Goal: Information Seeking & Learning: Learn about a topic

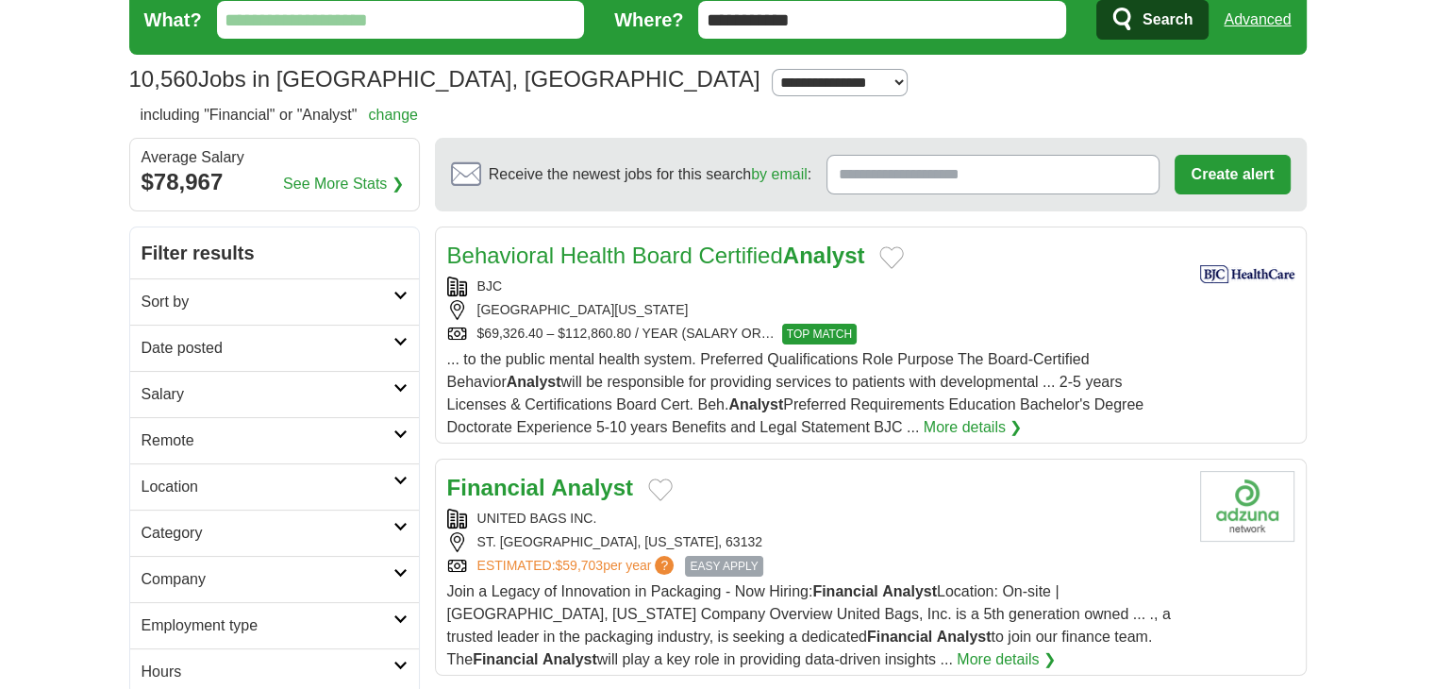
scroll to position [131, 0]
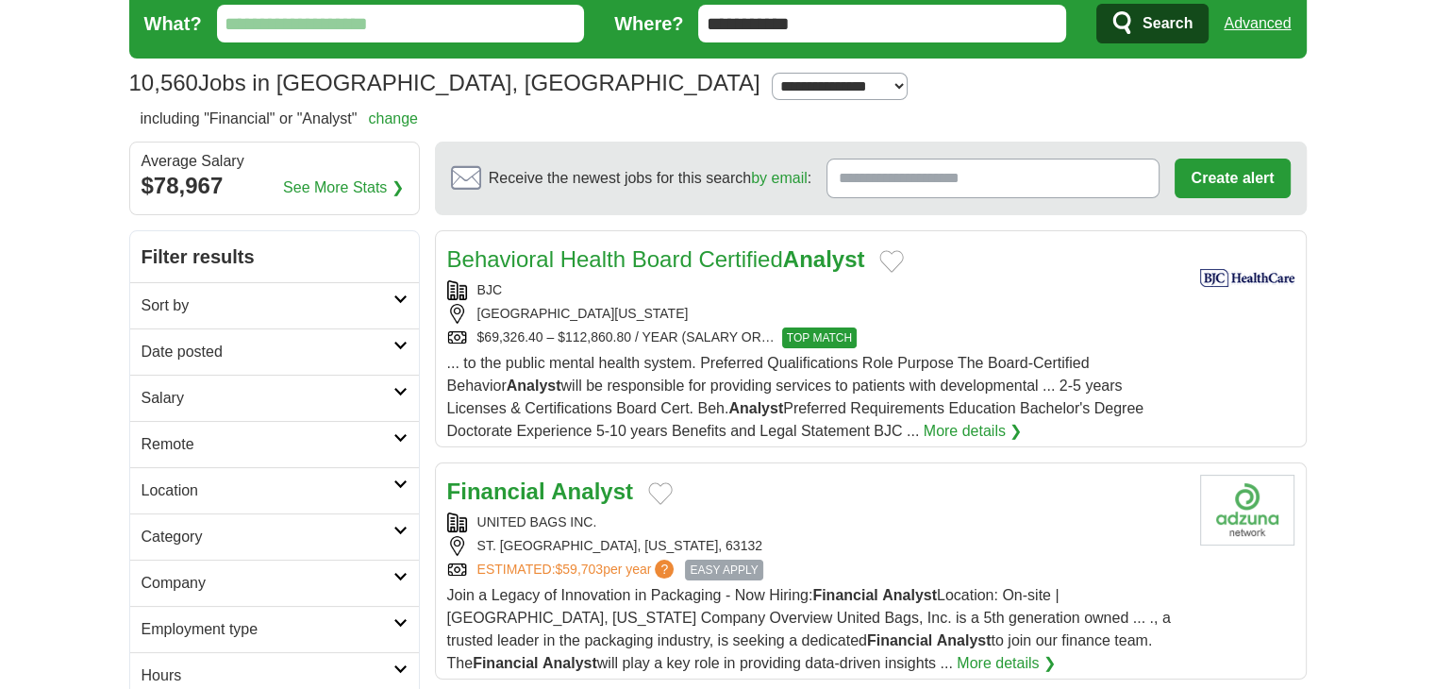
click at [353, 295] on h2 "Sort by" at bounding box center [267, 305] width 252 height 23
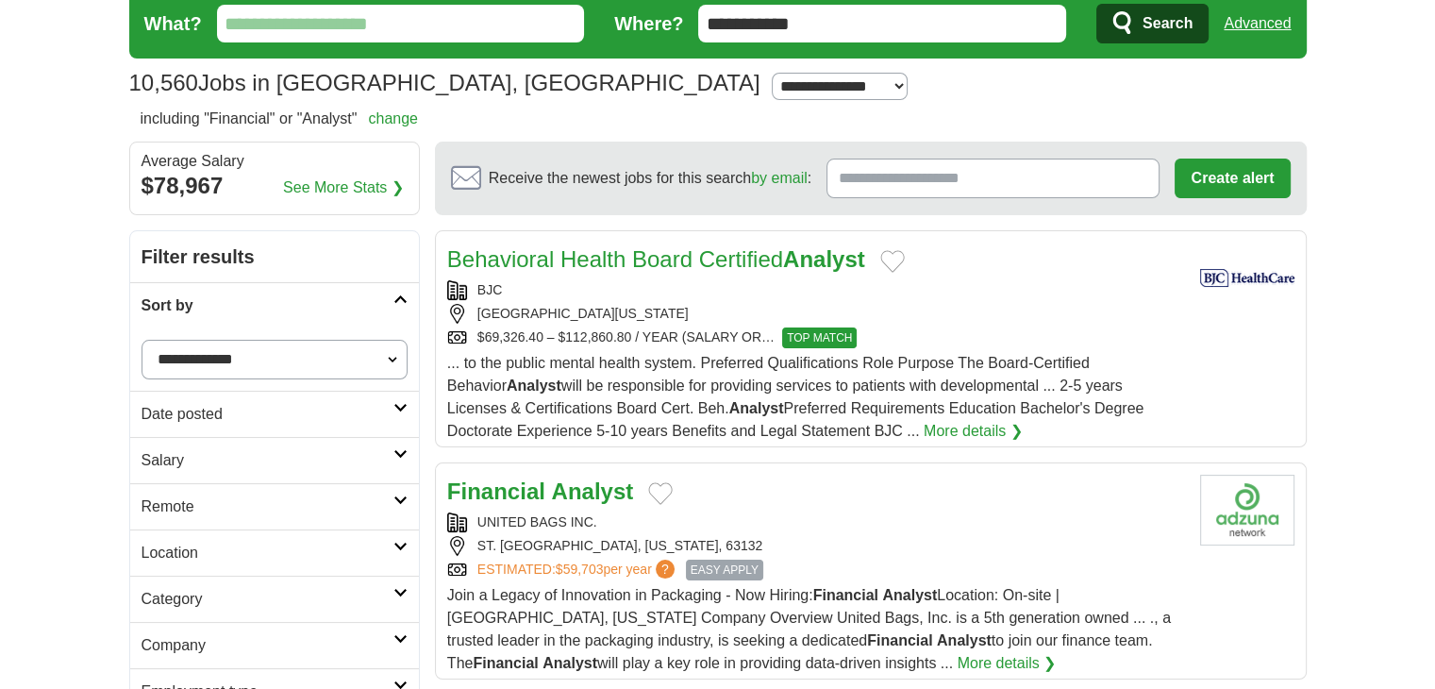
click at [338, 495] on h2 "Remote" at bounding box center [267, 506] width 252 height 23
click at [200, 545] on link "Remote jobs" at bounding box center [183, 551] width 85 height 16
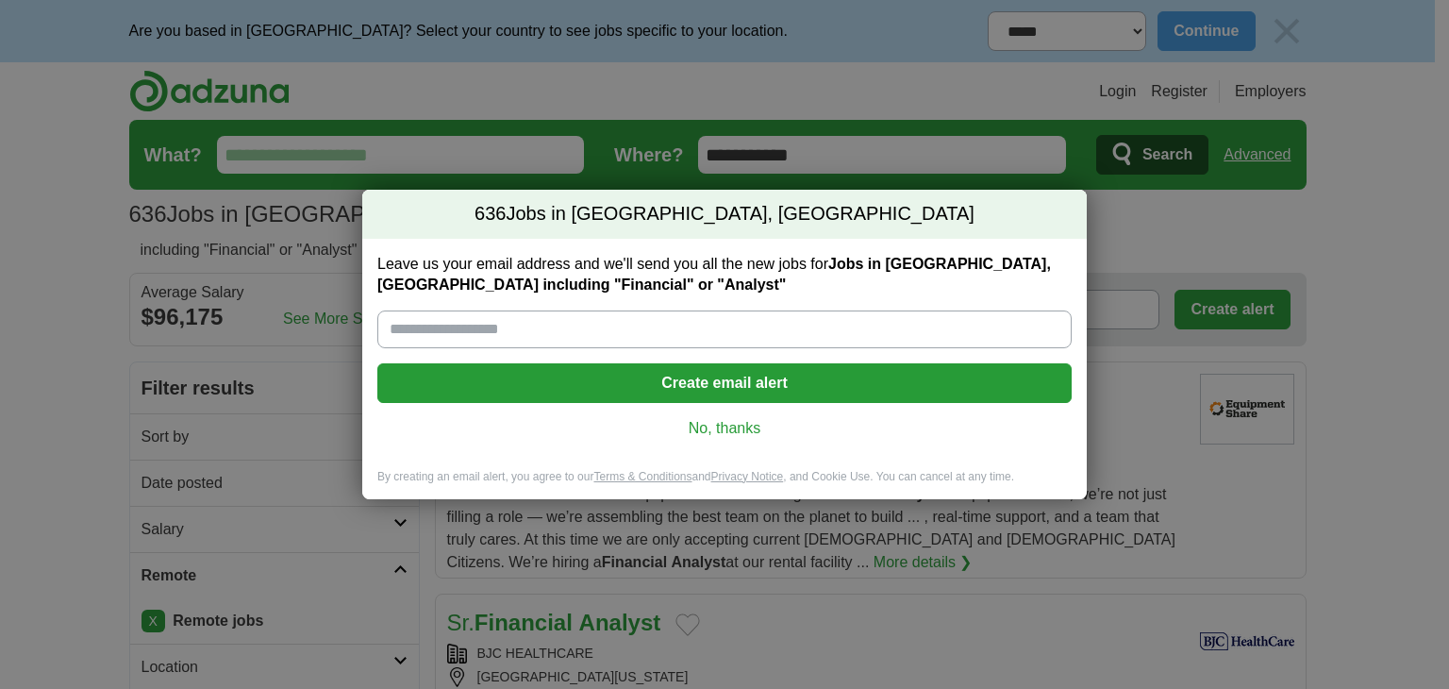
click at [723, 423] on link "No, thanks" at bounding box center [724, 428] width 664 height 21
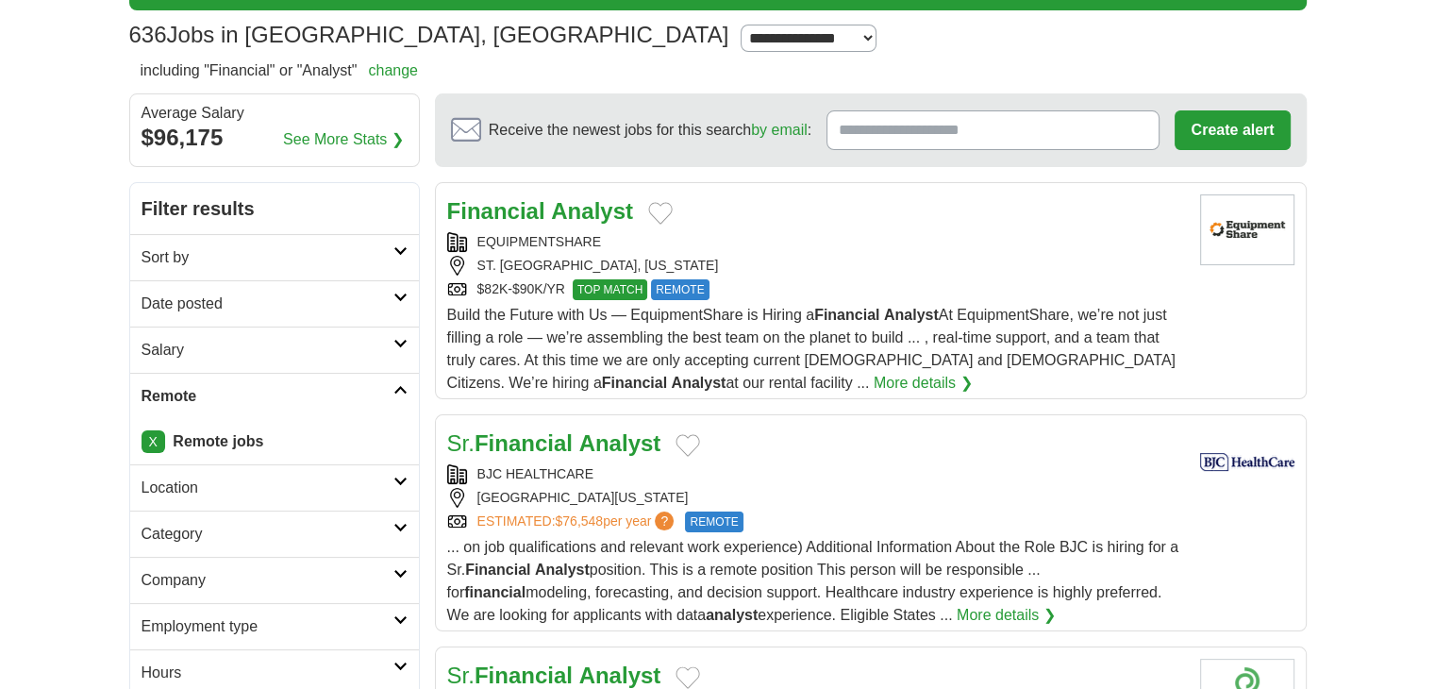
scroll to position [181, 0]
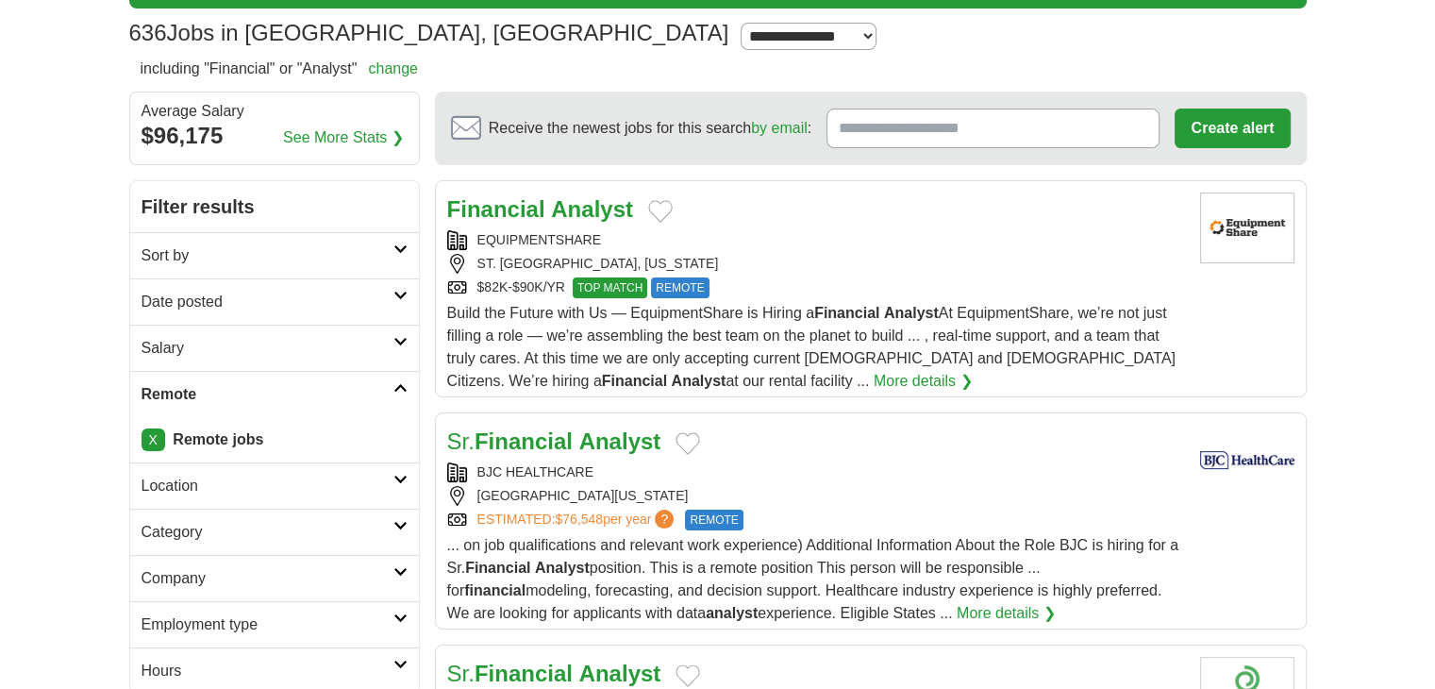
click at [392, 488] on link "Location" at bounding box center [274, 485] width 289 height 46
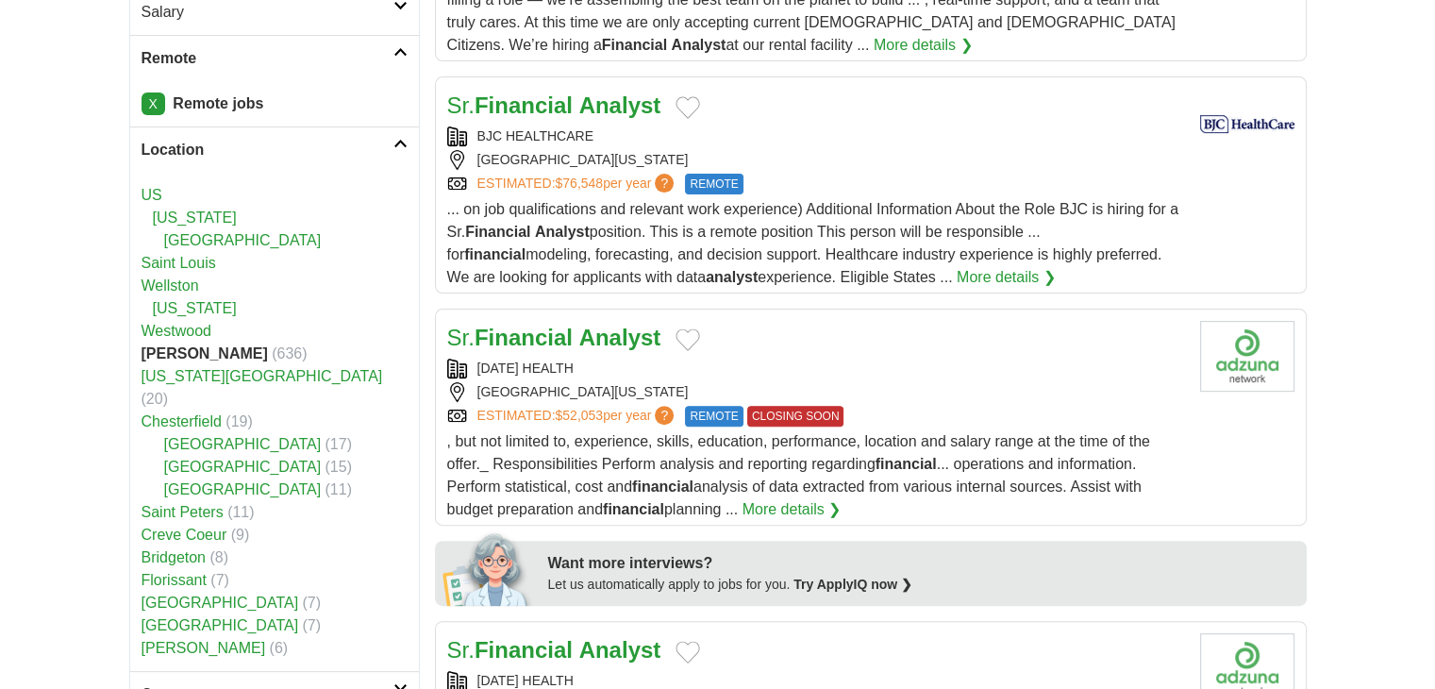
scroll to position [517, 0]
click at [172, 216] on link "[US_STATE]" at bounding box center [195, 217] width 84 height 16
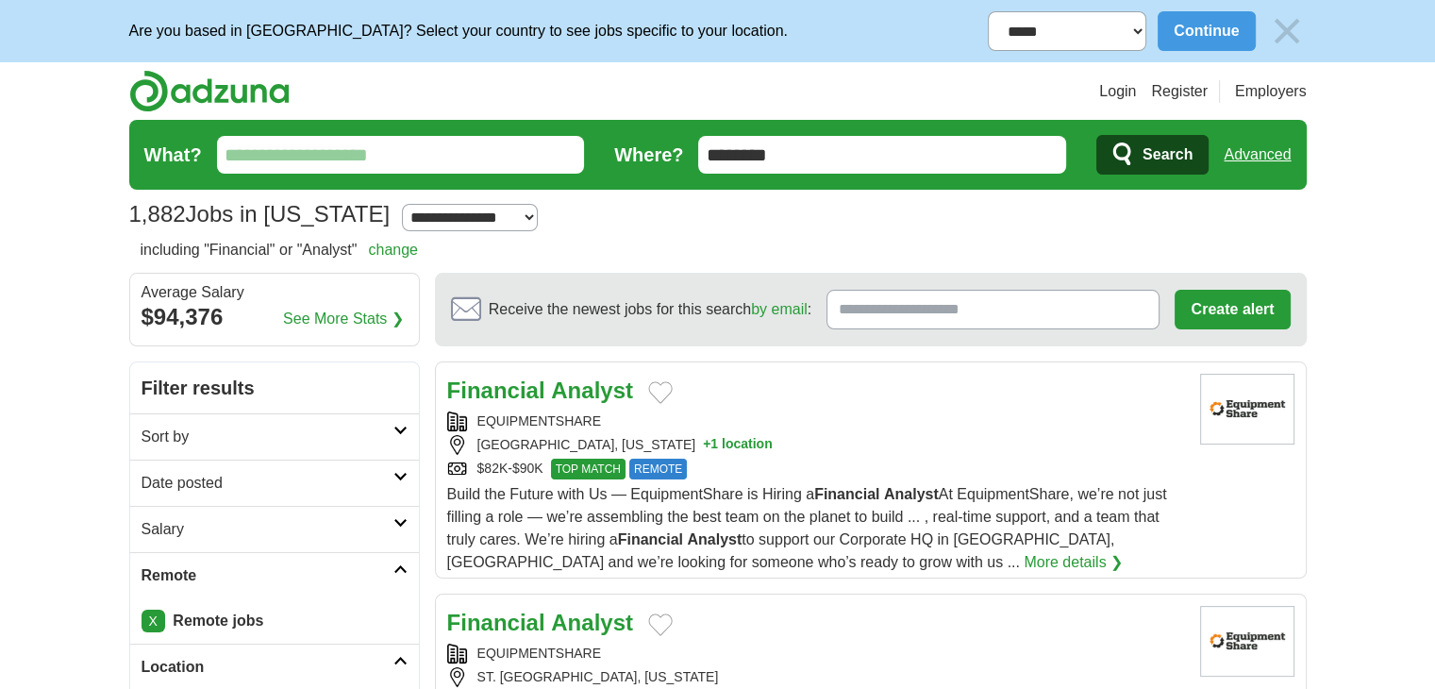
click at [577, 385] on strong "Analyst" at bounding box center [592, 389] width 82 height 25
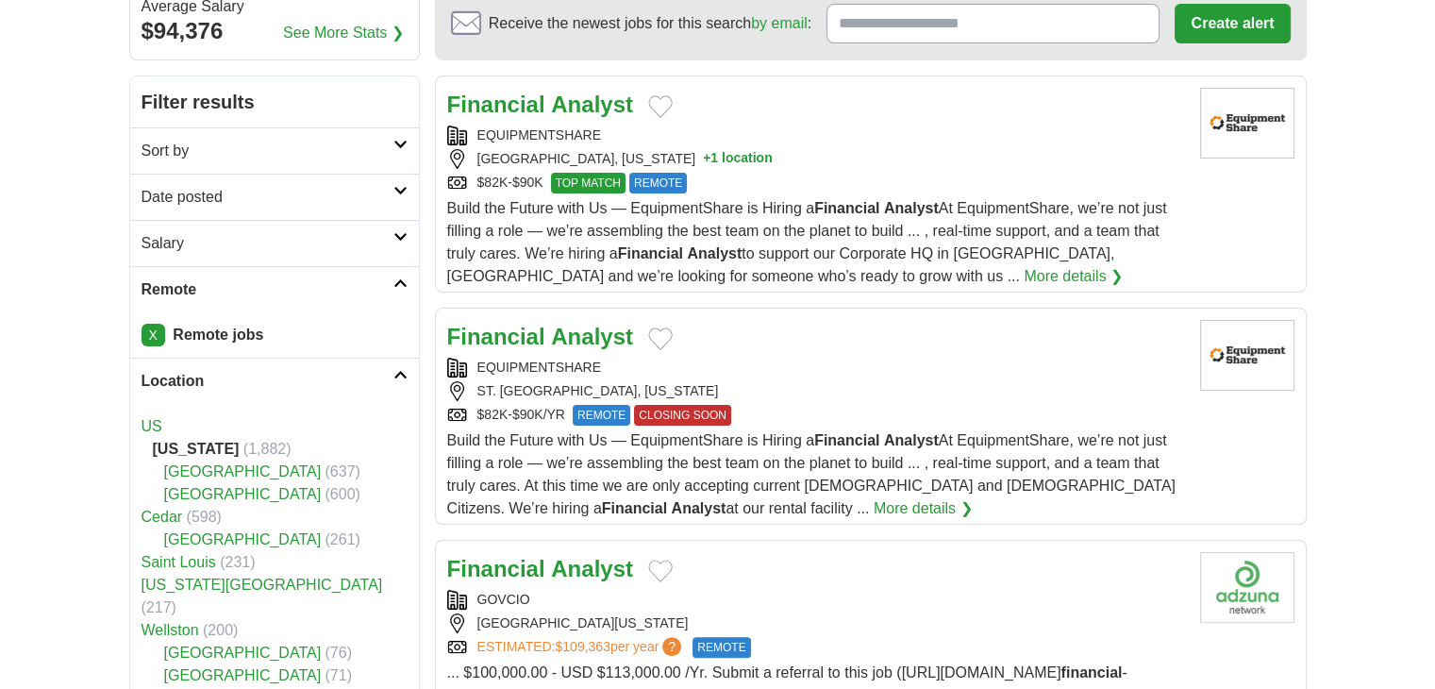
scroll to position [287, 0]
click at [585, 337] on strong "Analyst" at bounding box center [592, 335] width 82 height 25
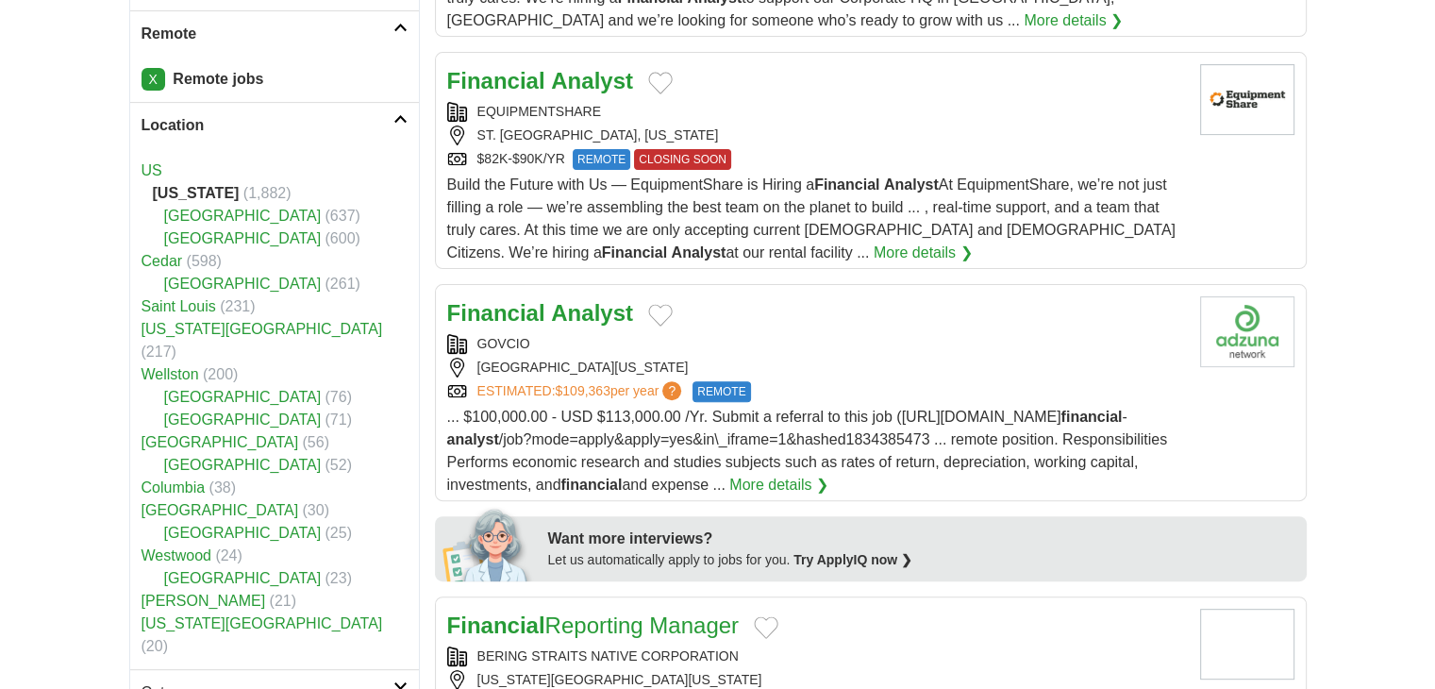
scroll to position [551, 0]
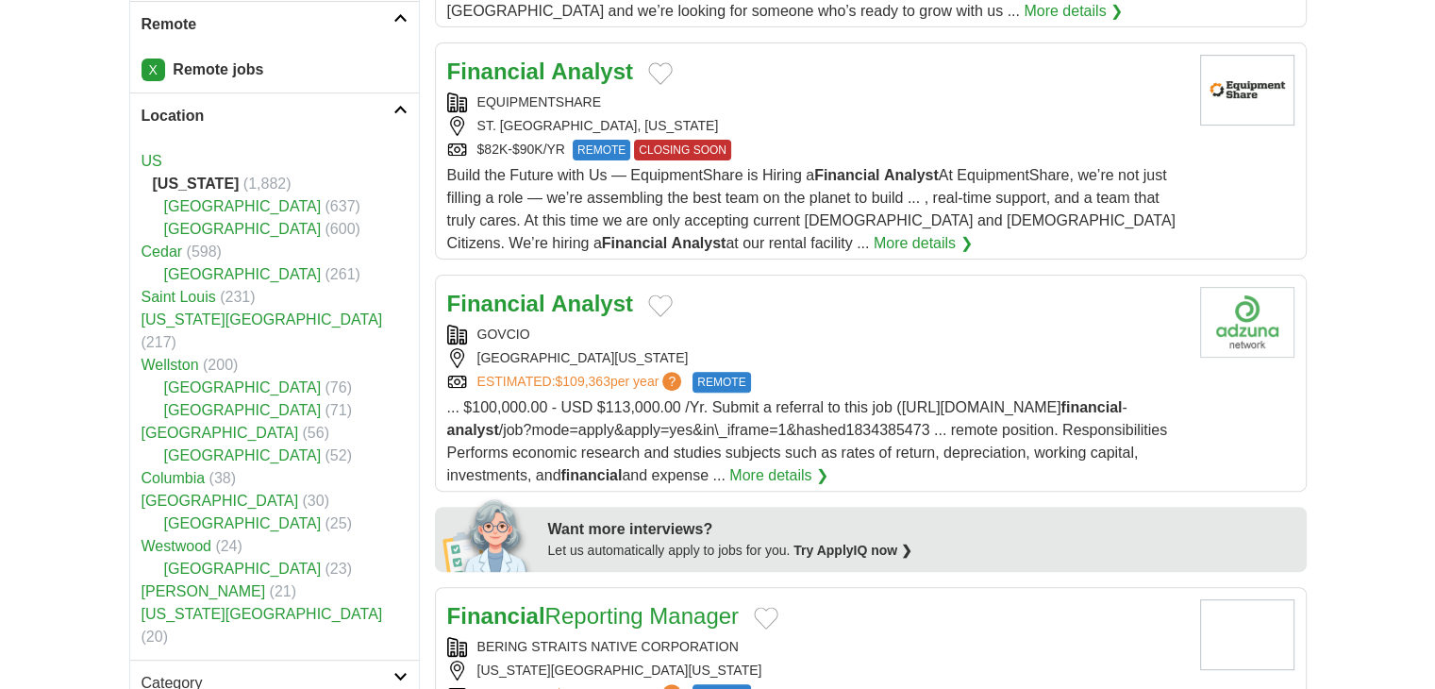
click at [706, 324] on div "GOVCIO" at bounding box center [816, 334] width 738 height 20
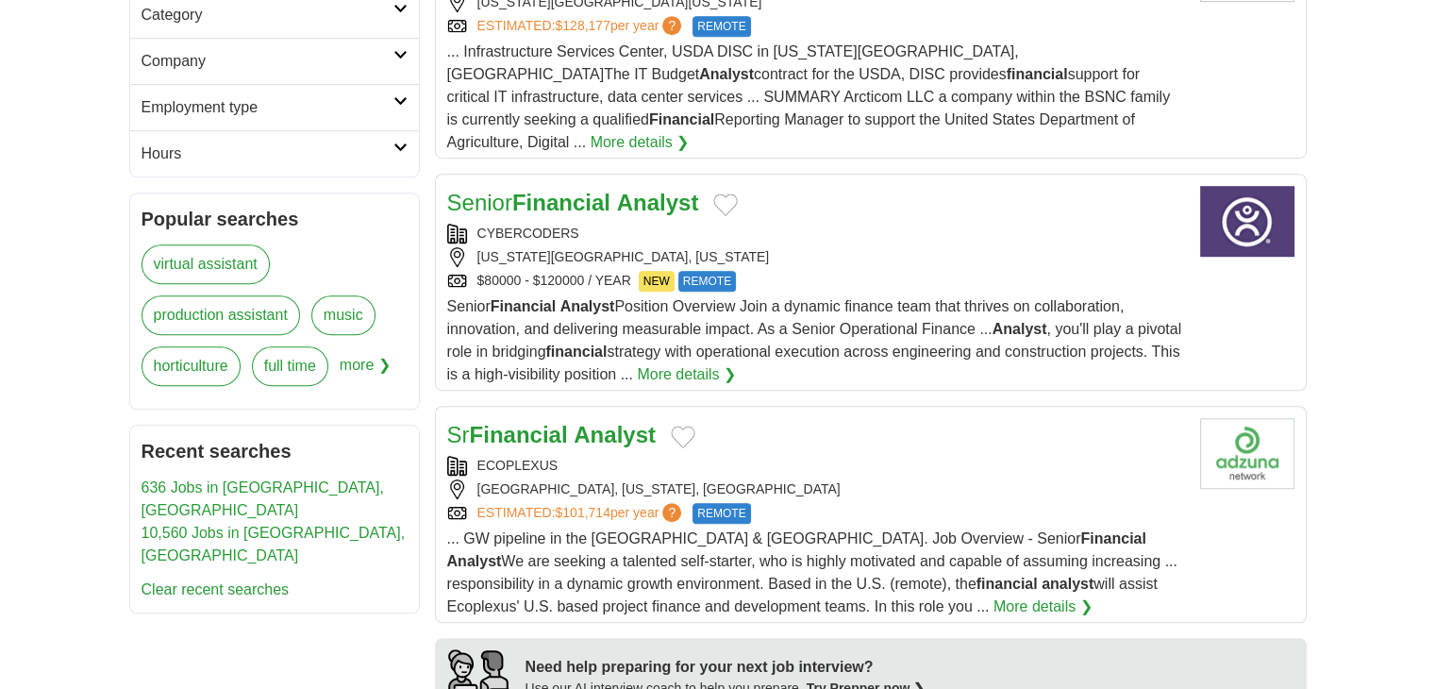
scroll to position [1308, 0]
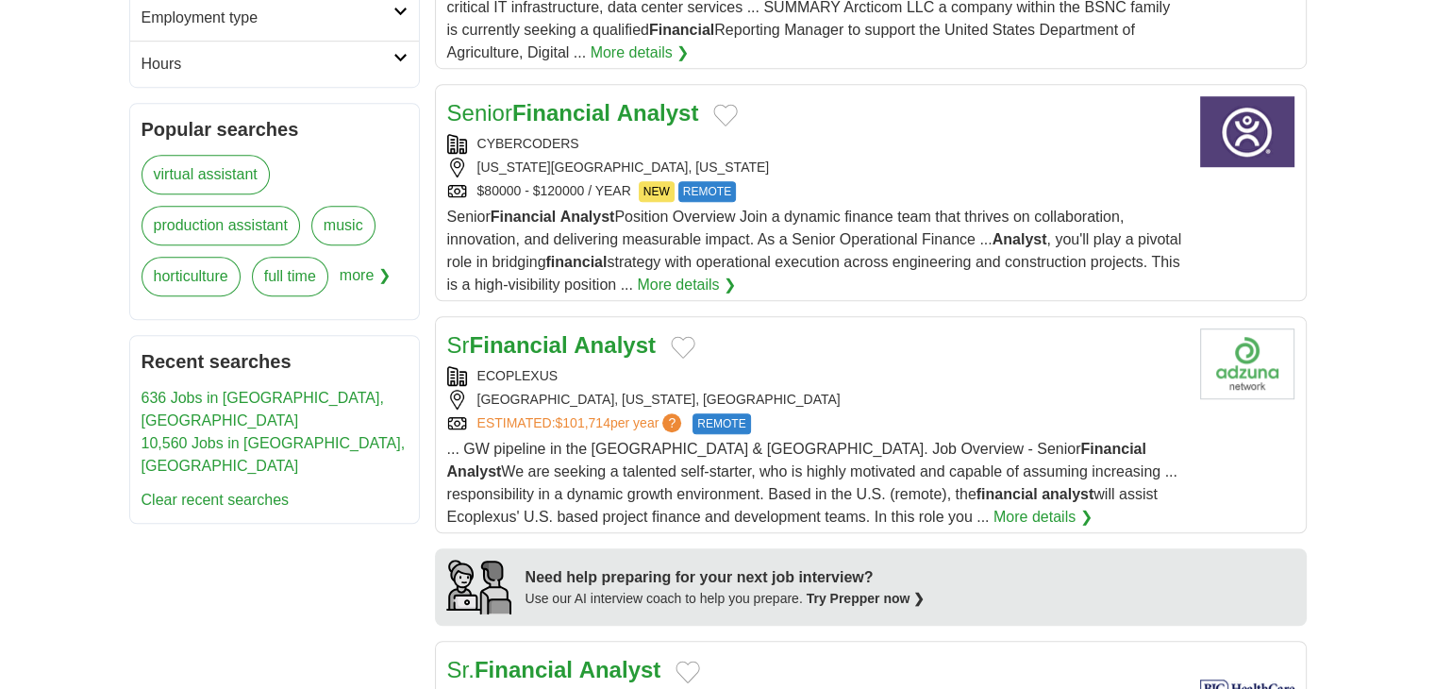
click at [779, 337] on div "Sr Financial Analyst ECOPLEXUS [GEOGRAPHIC_DATA], [US_STATE], [GEOGRAPHIC_DATA]…" at bounding box center [816, 428] width 738 height 200
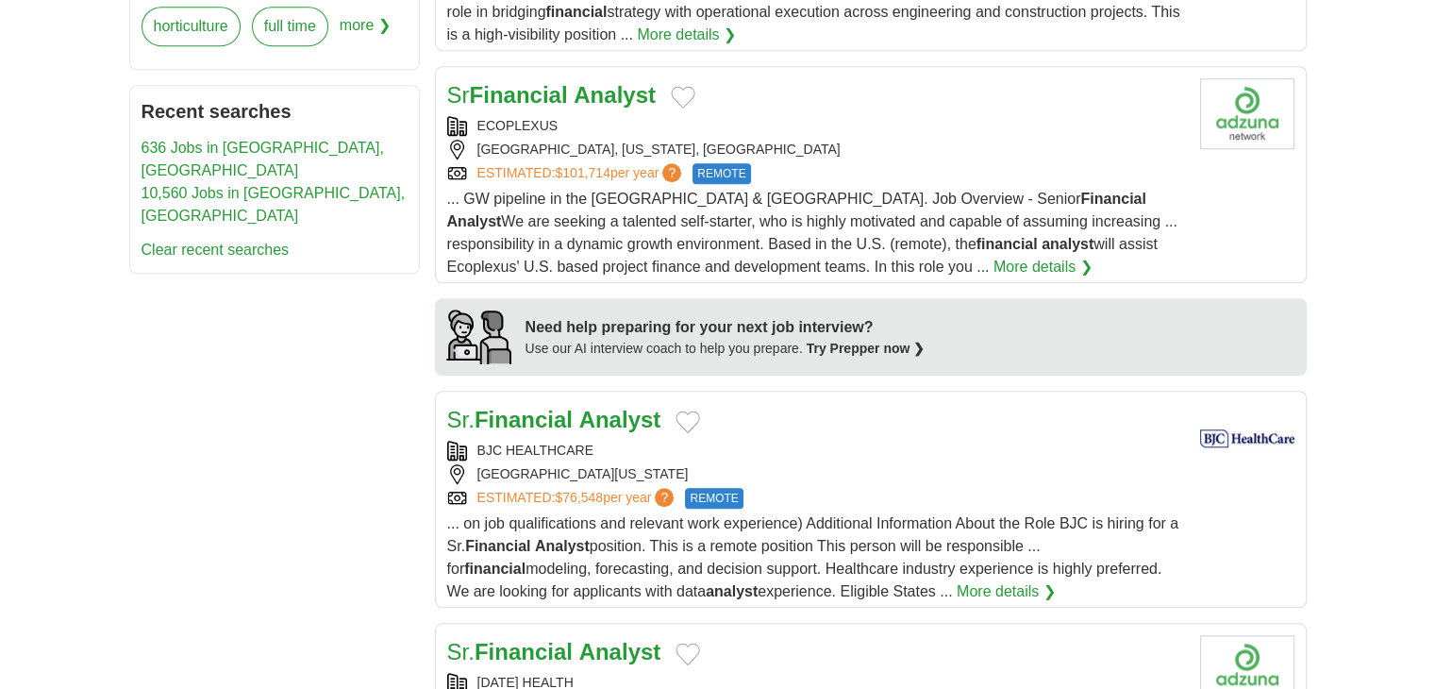
scroll to position [1560, 0]
click at [748, 462] on div "[GEOGRAPHIC_DATA][US_STATE]" at bounding box center [816, 472] width 738 height 20
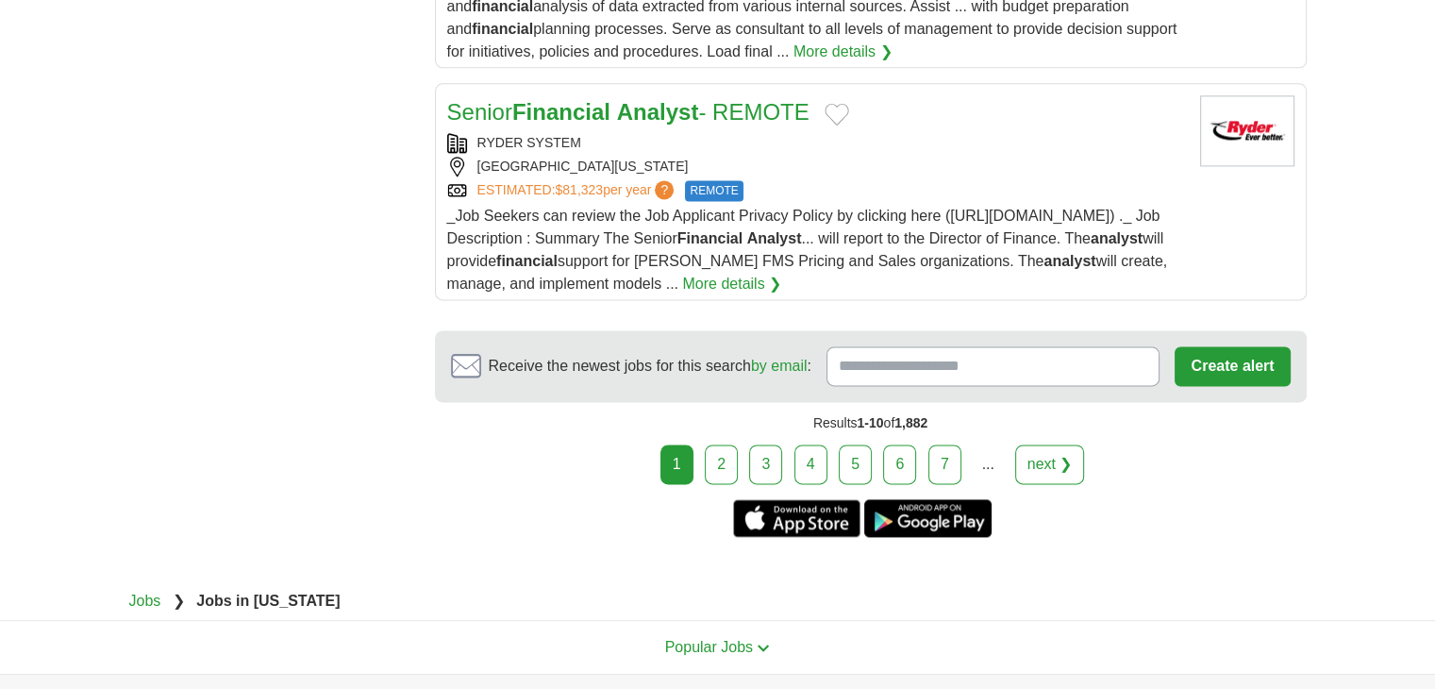
scroll to position [2564, 0]
